Goal: Task Accomplishment & Management: Use online tool/utility

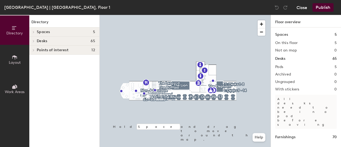
click at [300, 4] on button "Close" at bounding box center [302, 7] width 11 height 9
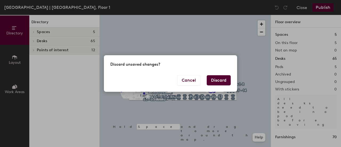
click at [215, 79] on button "Discard" at bounding box center [219, 80] width 24 height 10
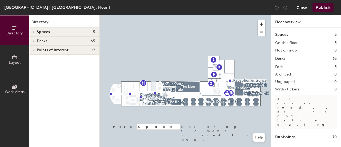
click at [304, 11] on button "Close" at bounding box center [302, 7] width 11 height 9
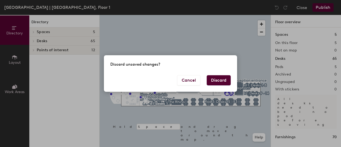
click at [212, 79] on button "Discard" at bounding box center [219, 80] width 24 height 10
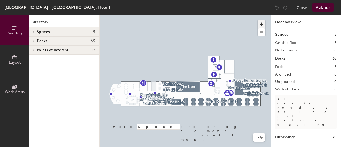
click at [261, 22] on span "button" at bounding box center [262, 24] width 8 height 8
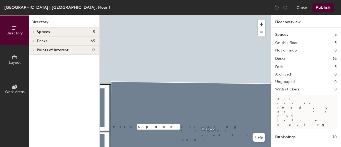
click at [278, 0] on html "Skip navigation Schedule Office People Analytics Visits Deliveries Services Man…" at bounding box center [170, 73] width 341 height 147
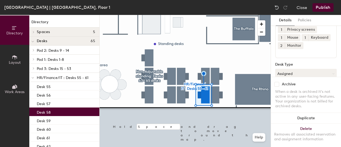
scroll to position [80, 0]
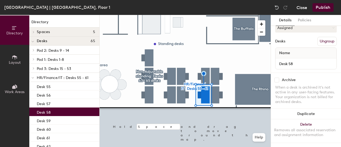
click at [302, 6] on button "Close" at bounding box center [302, 7] width 11 height 9
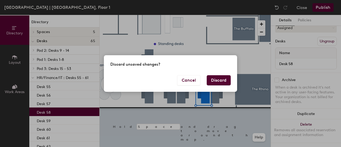
drag, startPoint x: 219, startPoint y: 84, endPoint x: 216, endPoint y: 105, distance: 21.2
click at [220, 84] on button "Discard" at bounding box center [219, 80] width 24 height 10
